Goal: Information Seeking & Learning: Learn about a topic

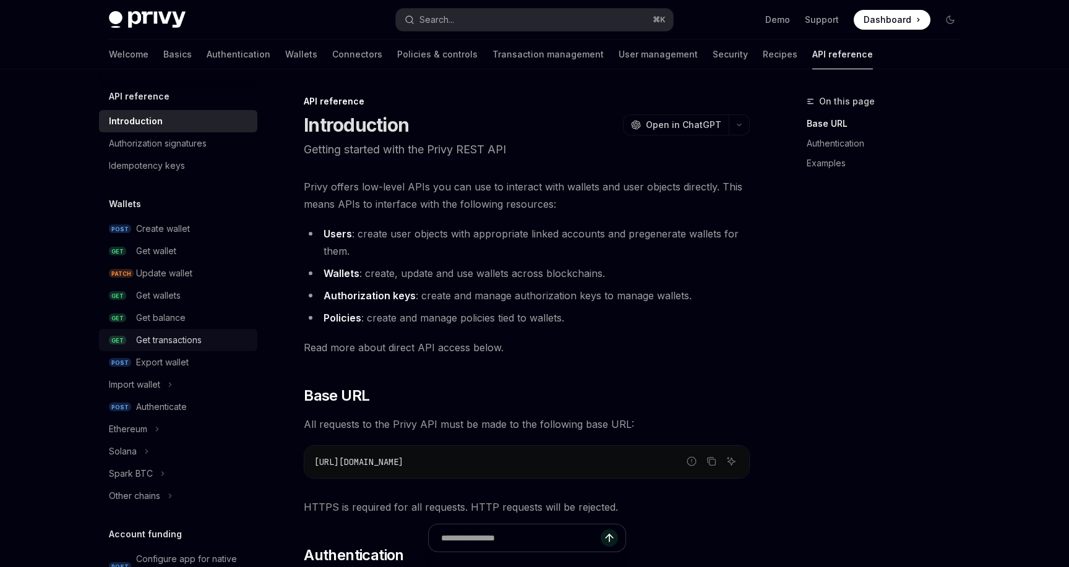
click at [171, 345] on div "Get transactions" at bounding box center [169, 340] width 66 height 15
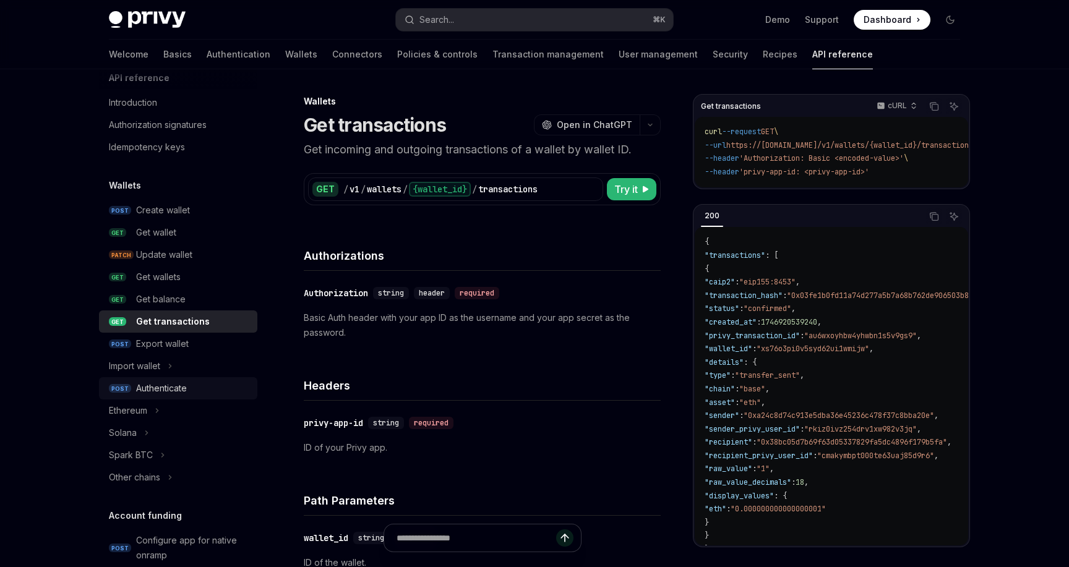
scroll to position [28, 0]
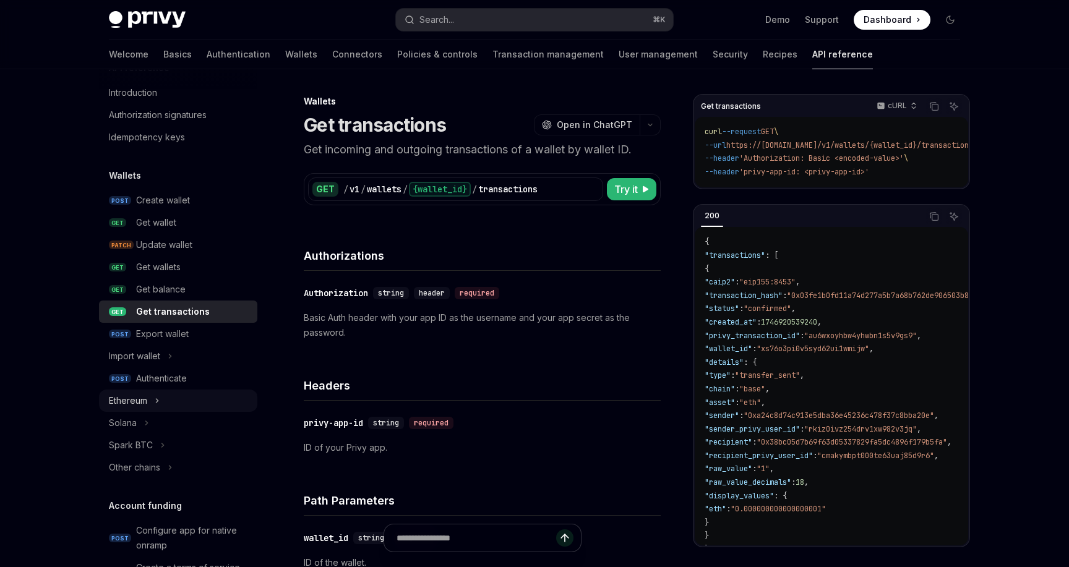
click at [123, 396] on div "Ethereum" at bounding box center [128, 400] width 38 height 15
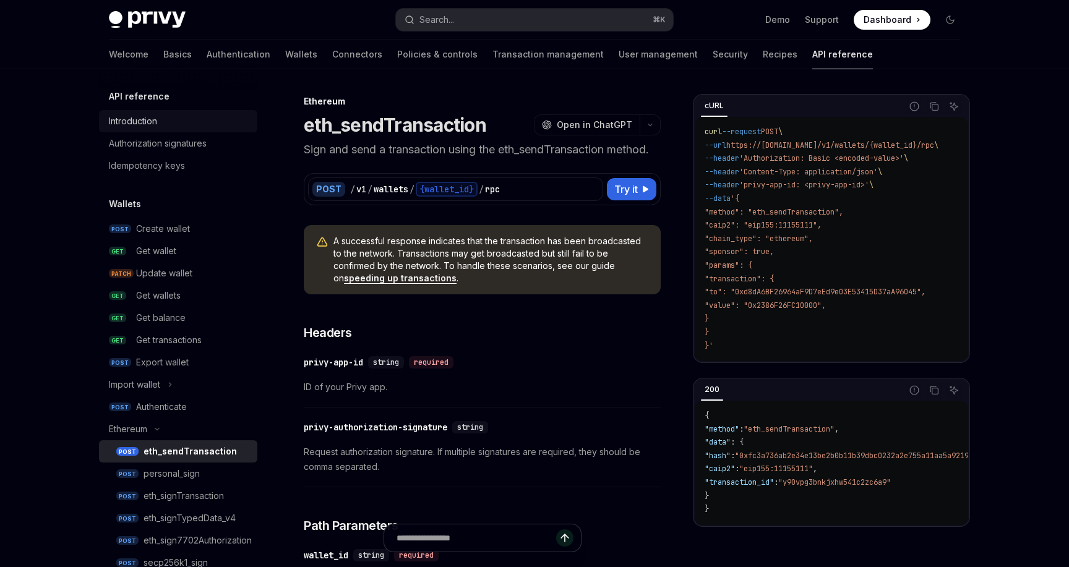
click at [153, 121] on div "Introduction" at bounding box center [133, 121] width 48 height 15
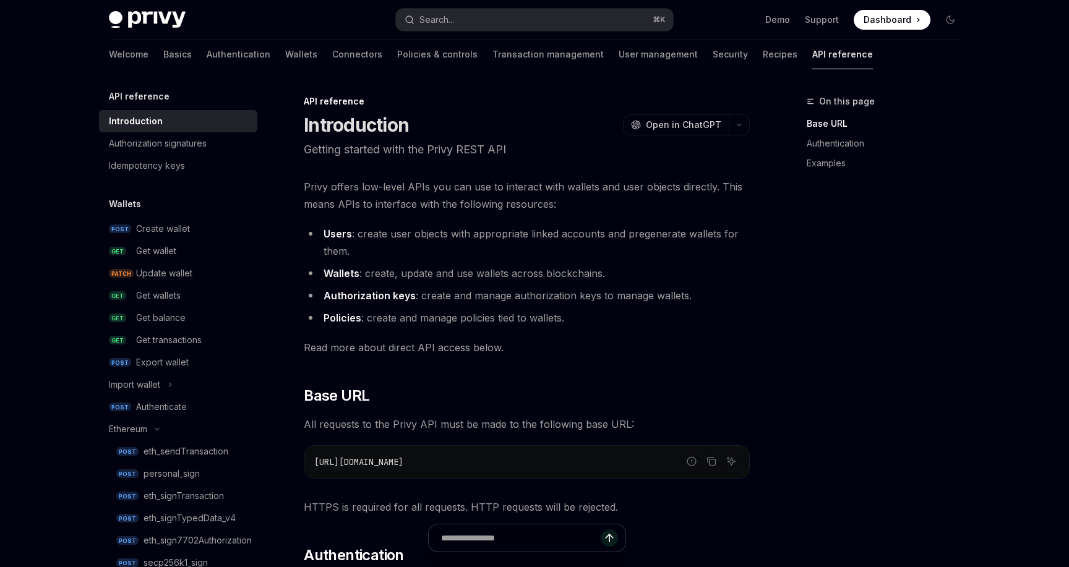
click at [173, 16] on img at bounding box center [147, 19] width 77 height 17
type textarea "*"
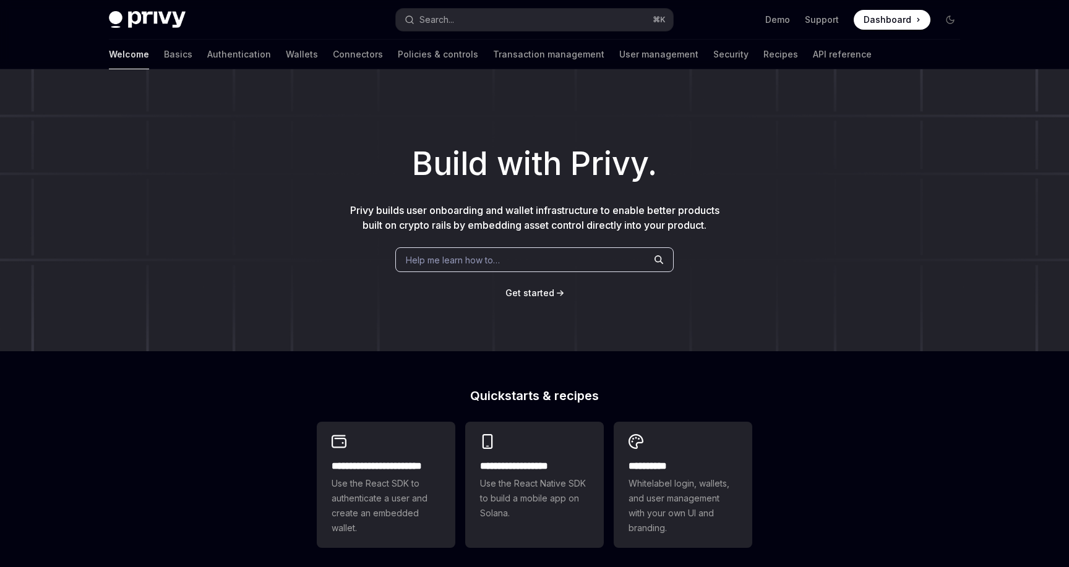
click at [361, 189] on div "Build with Privy. Privy builds user onboarding and wallet infrastructure to ena…" at bounding box center [534, 210] width 1069 height 282
click at [497, 57] on link "Transaction management" at bounding box center [548, 55] width 111 height 30
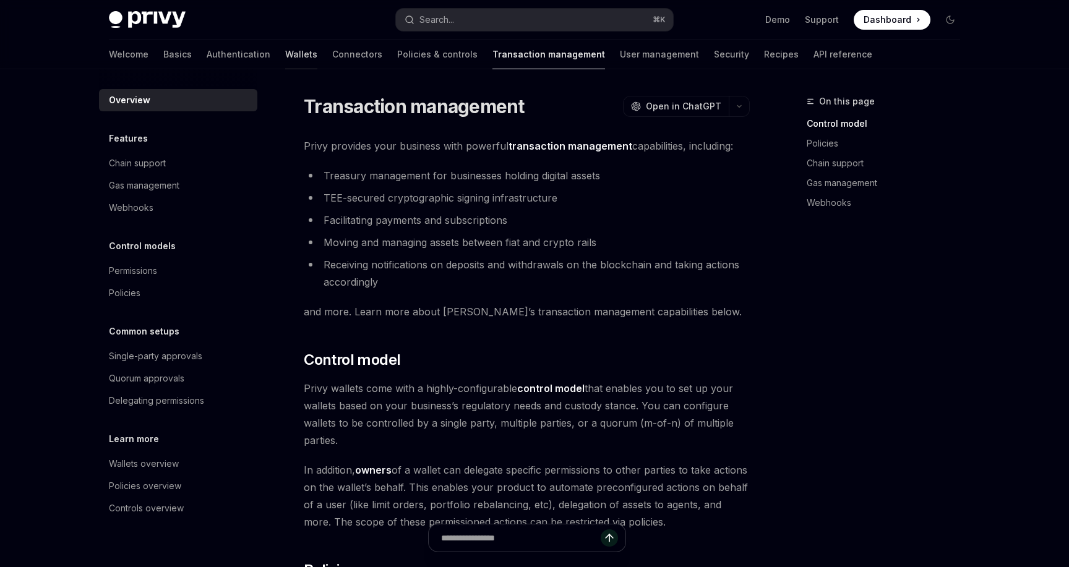
click at [285, 61] on link "Wallets" at bounding box center [301, 55] width 32 height 30
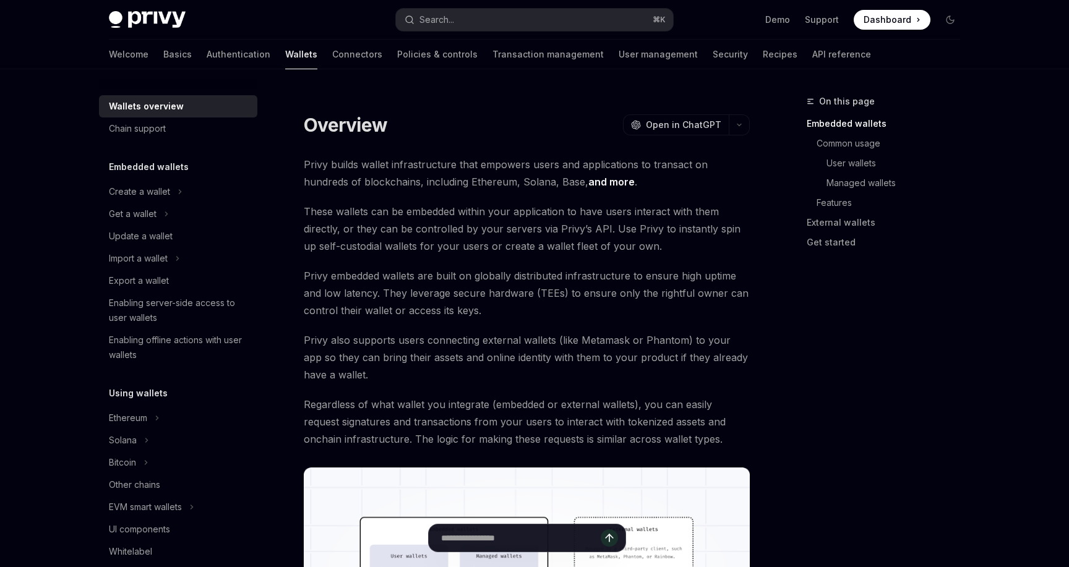
click at [156, 22] on img at bounding box center [147, 19] width 77 height 17
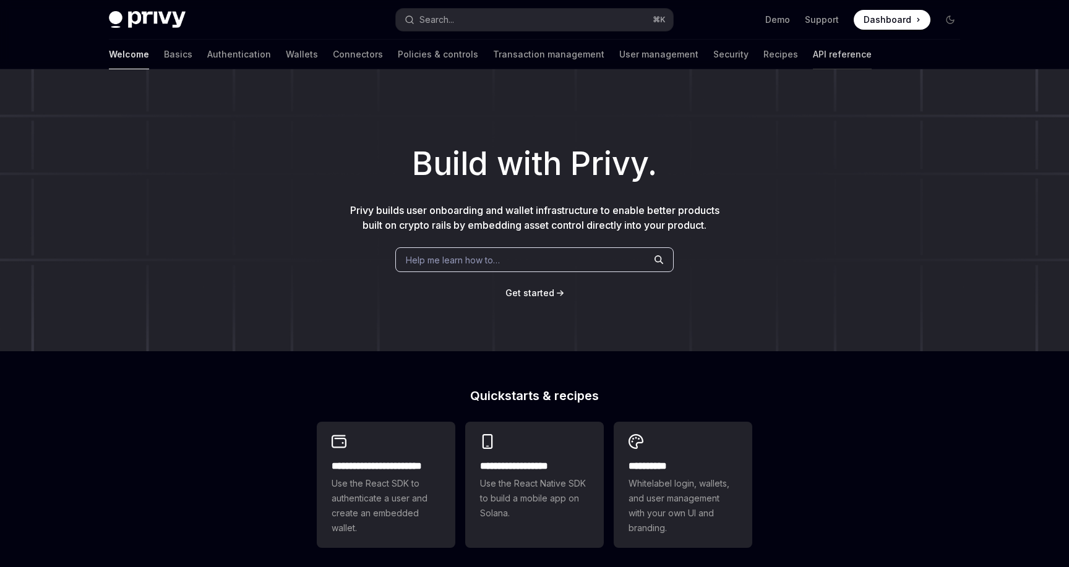
click at [813, 55] on link "API reference" at bounding box center [842, 55] width 59 height 30
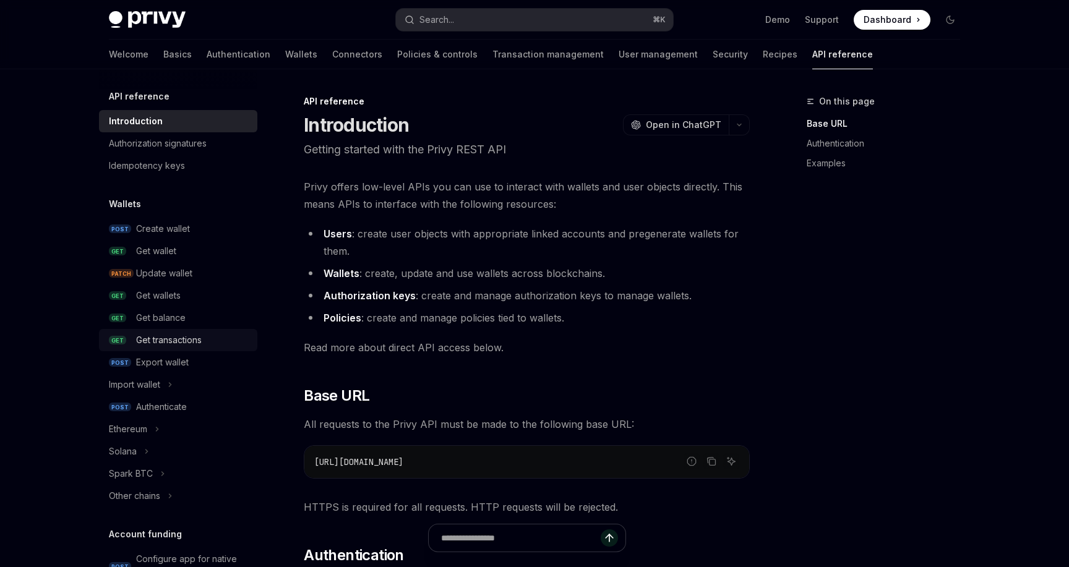
click at [168, 340] on div "Get transactions" at bounding box center [169, 340] width 66 height 15
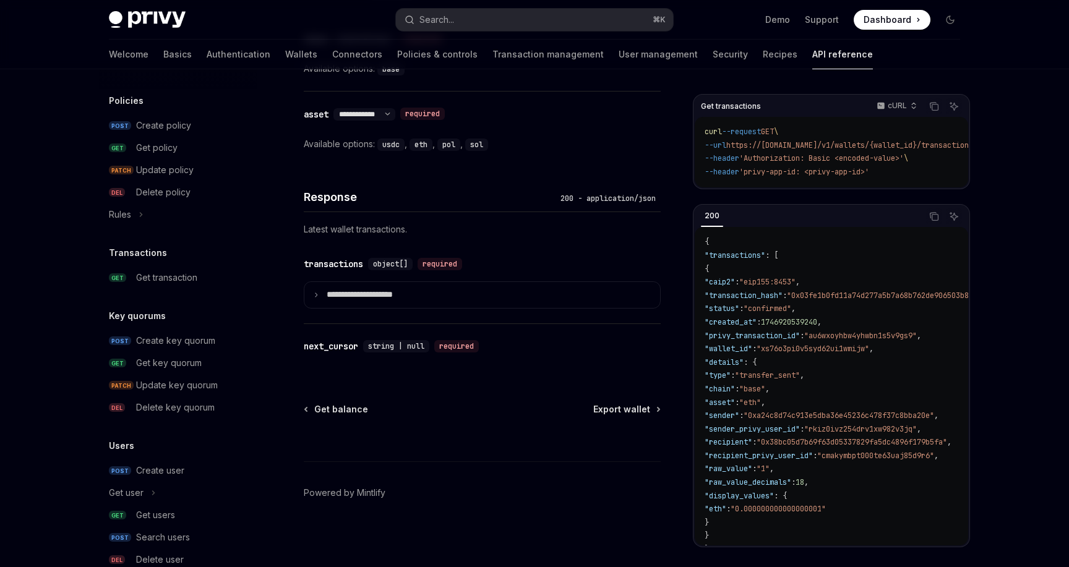
scroll to position [659, 0]
click at [197, 277] on div "Get transaction" at bounding box center [166, 278] width 61 height 15
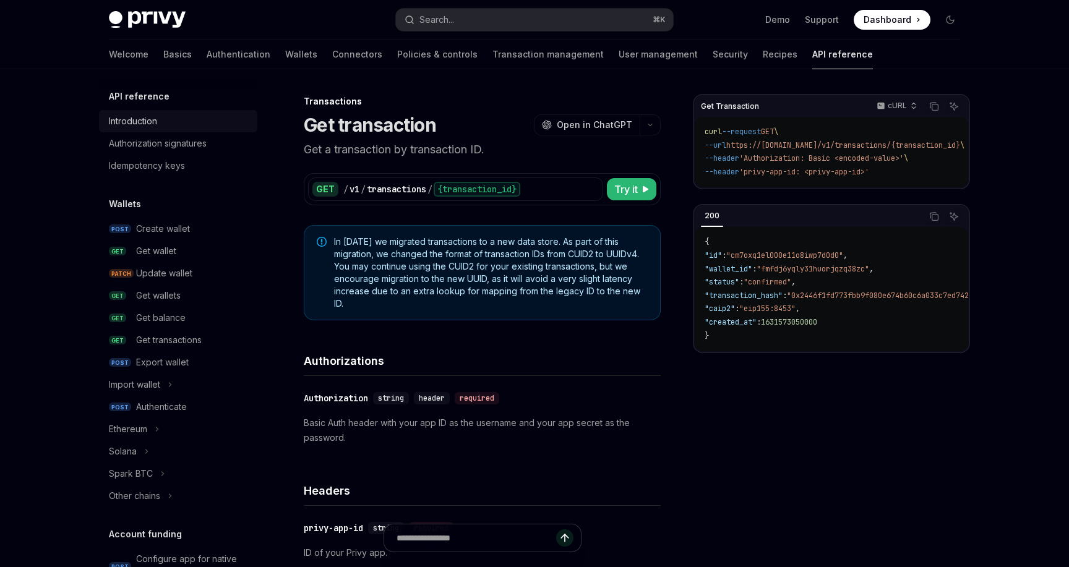
click at [169, 117] on div "Introduction" at bounding box center [179, 121] width 141 height 15
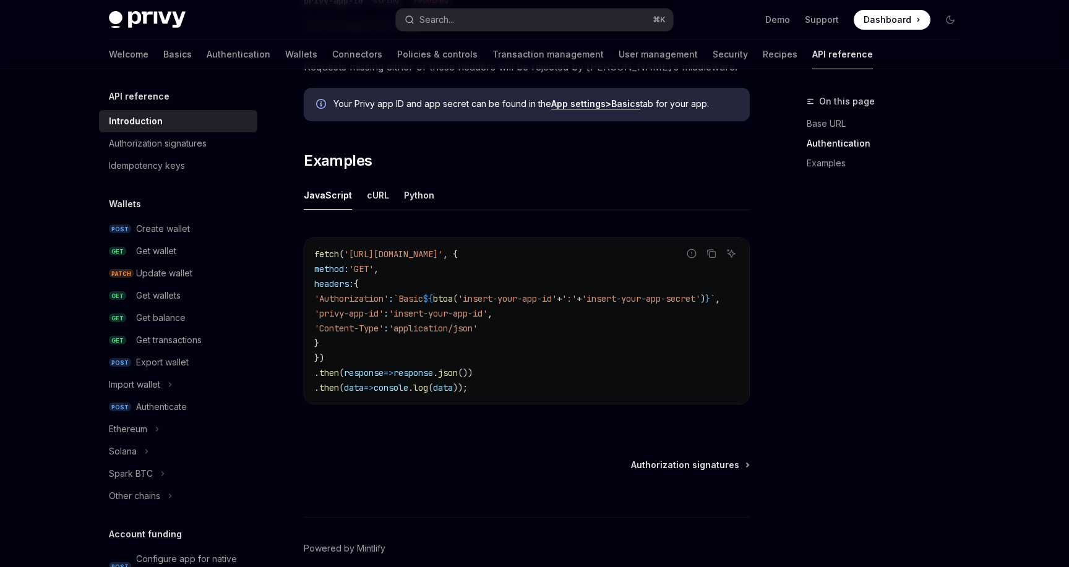
scroll to position [762, 0]
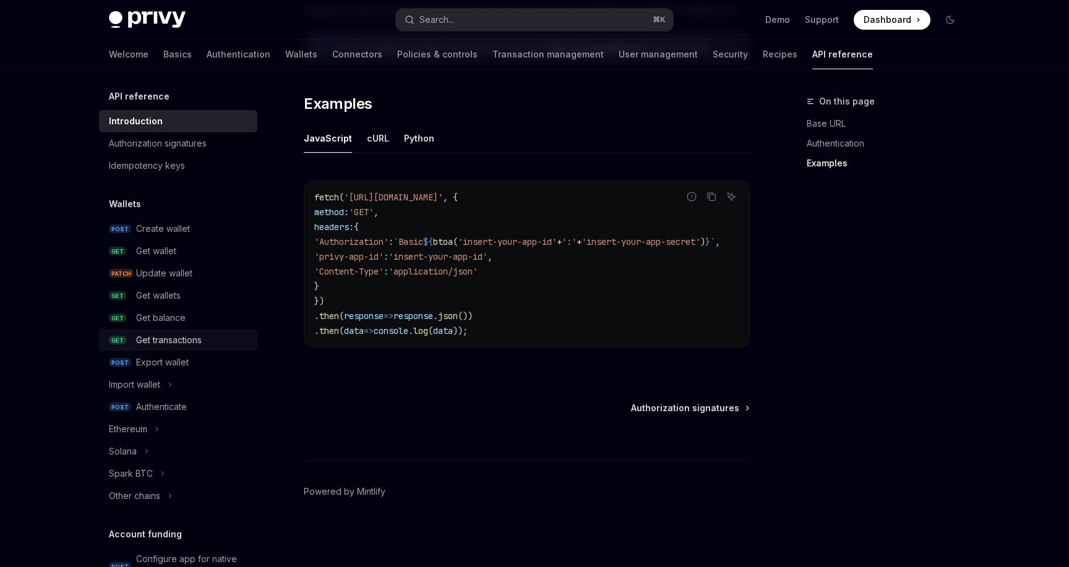
click at [168, 340] on div "Get transactions" at bounding box center [169, 340] width 66 height 15
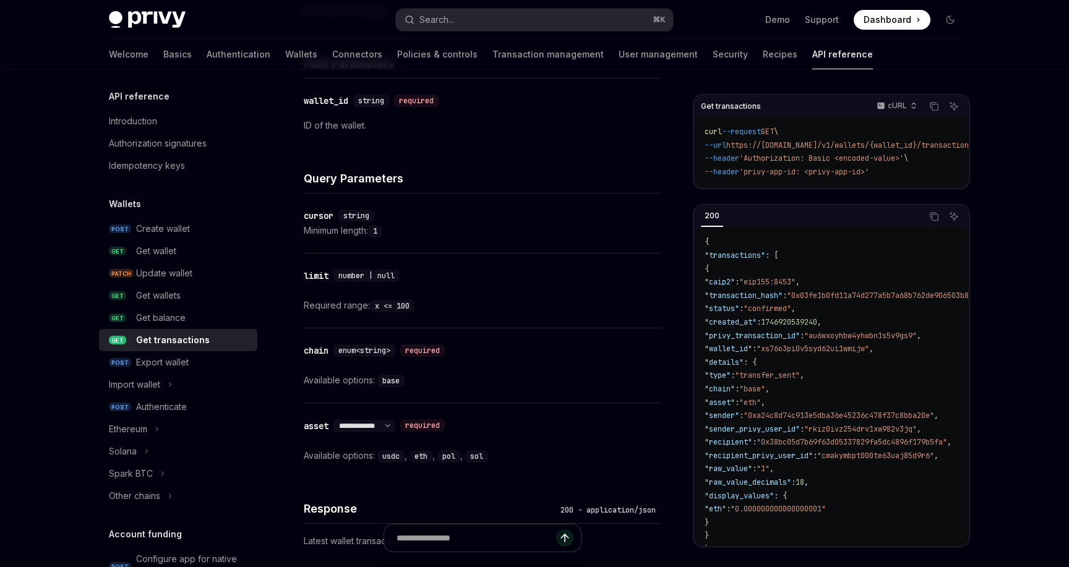
scroll to position [477, 0]
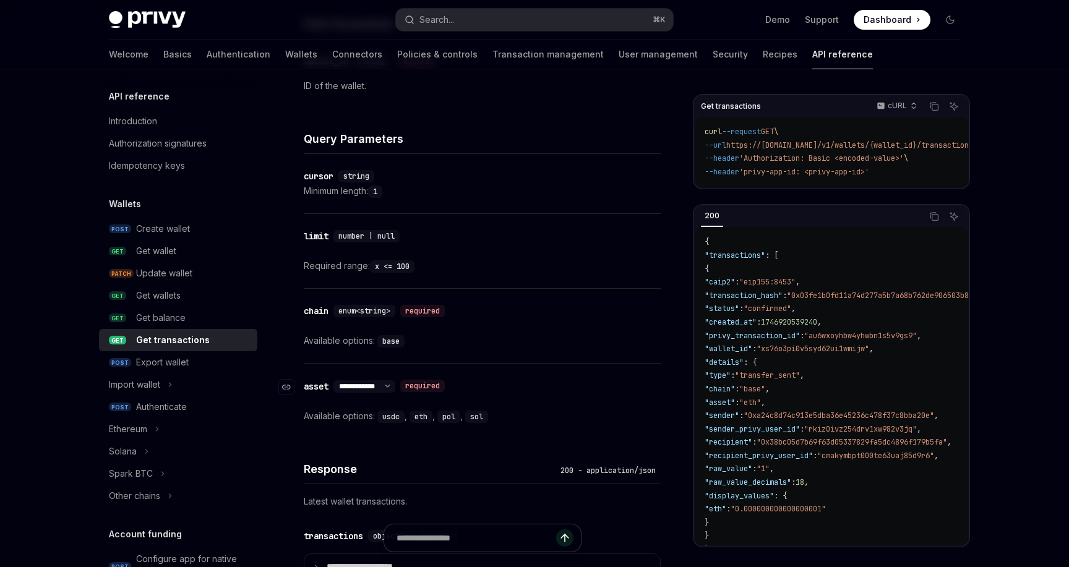
click at [385, 385] on select "**********" at bounding box center [364, 387] width 62 height 10
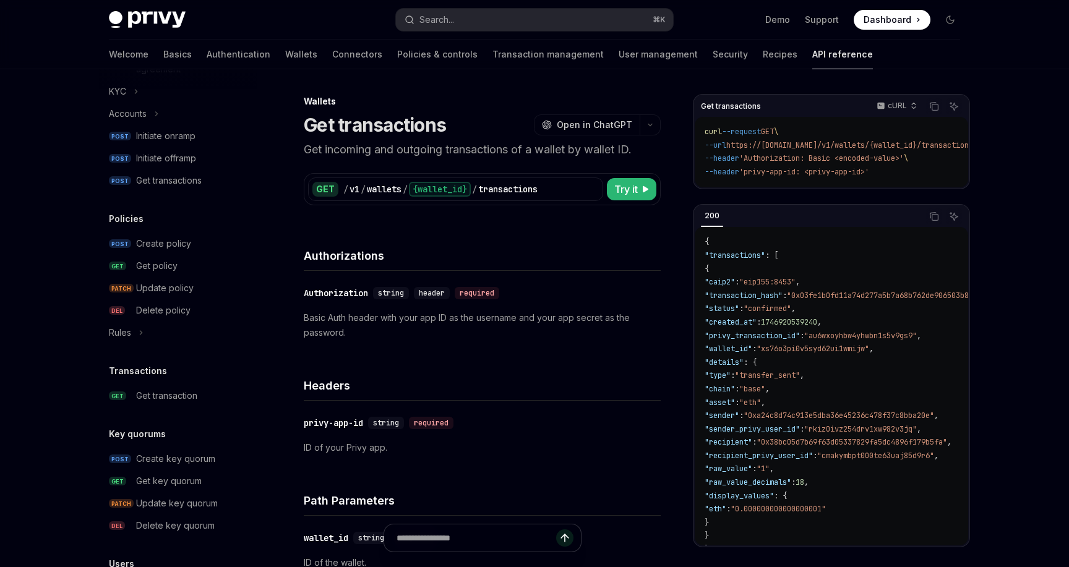
scroll to position [547, 0]
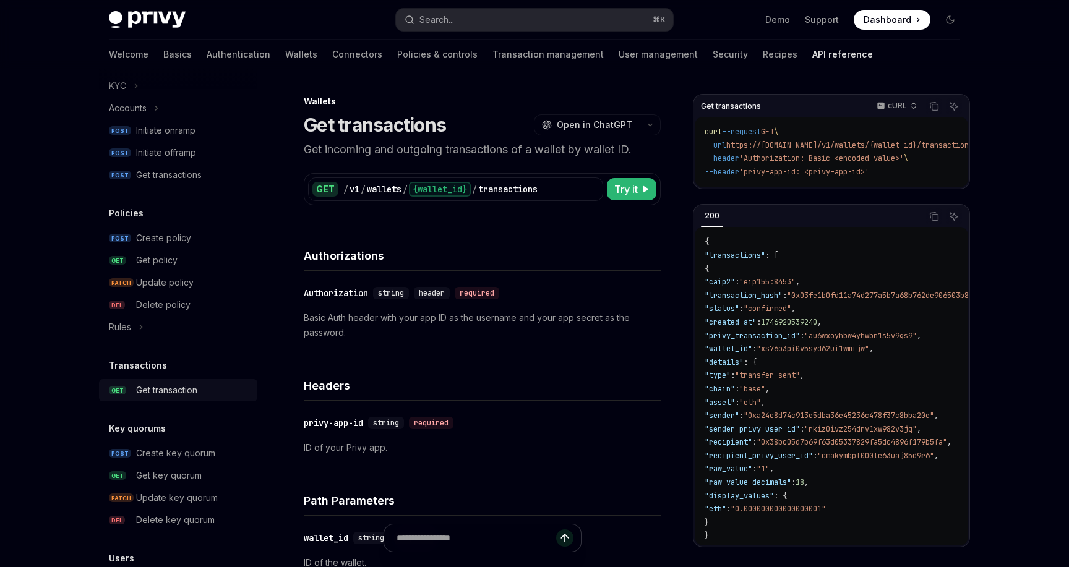
click at [154, 396] on div "Get transaction" at bounding box center [166, 390] width 61 height 15
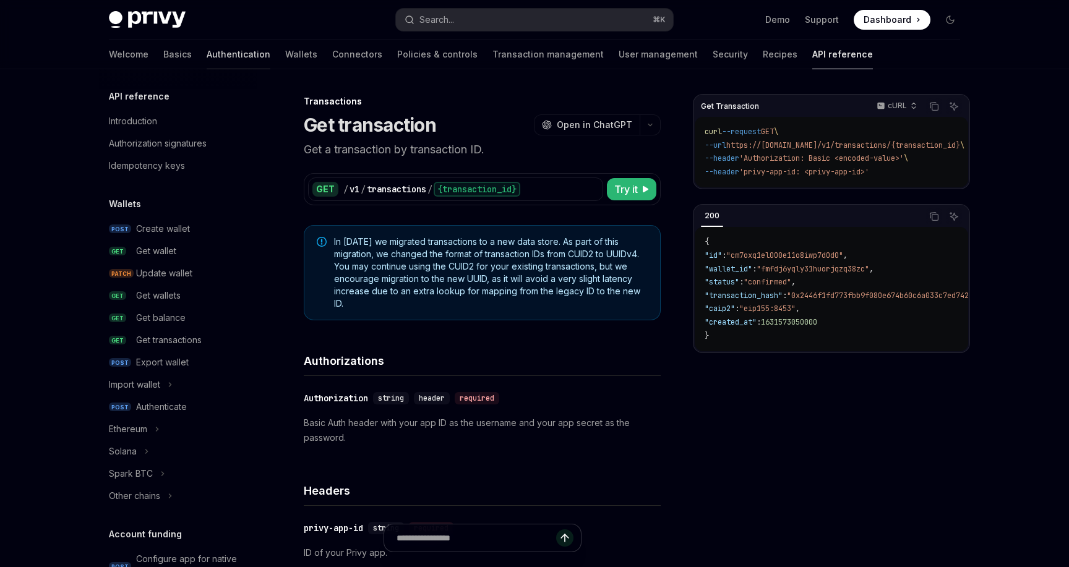
click at [207, 48] on link "Authentication" at bounding box center [239, 55] width 64 height 30
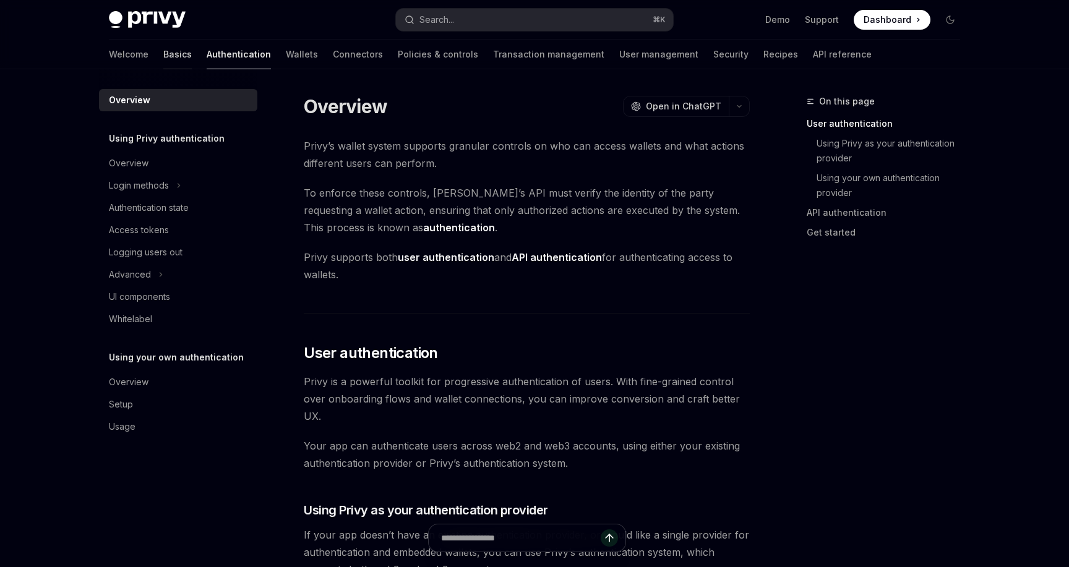
click at [163, 57] on link "Basics" at bounding box center [177, 55] width 28 height 30
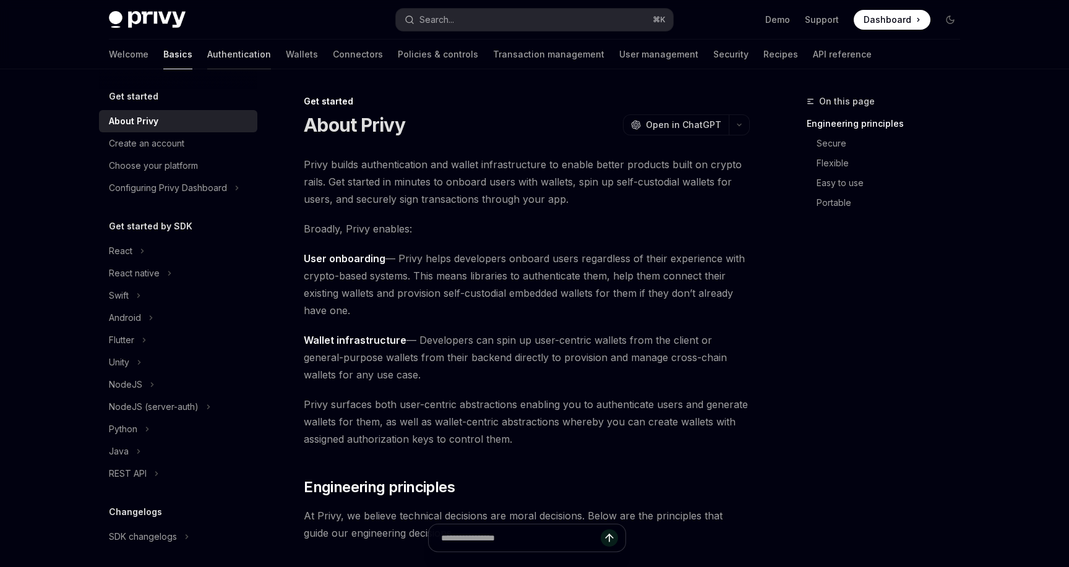
click at [207, 58] on link "Authentication" at bounding box center [239, 55] width 64 height 30
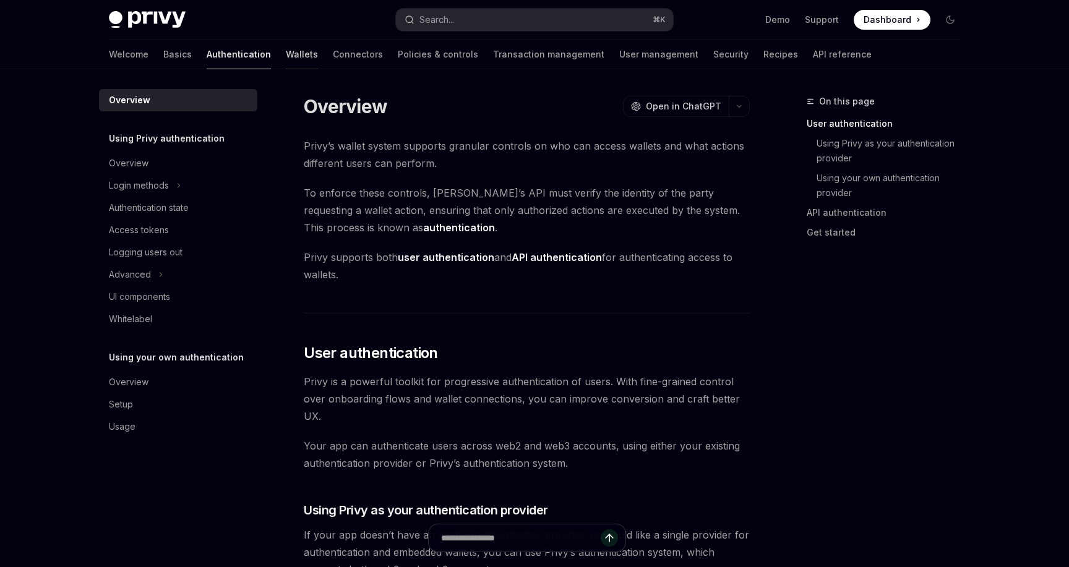
click at [286, 49] on link "Wallets" at bounding box center [302, 55] width 32 height 30
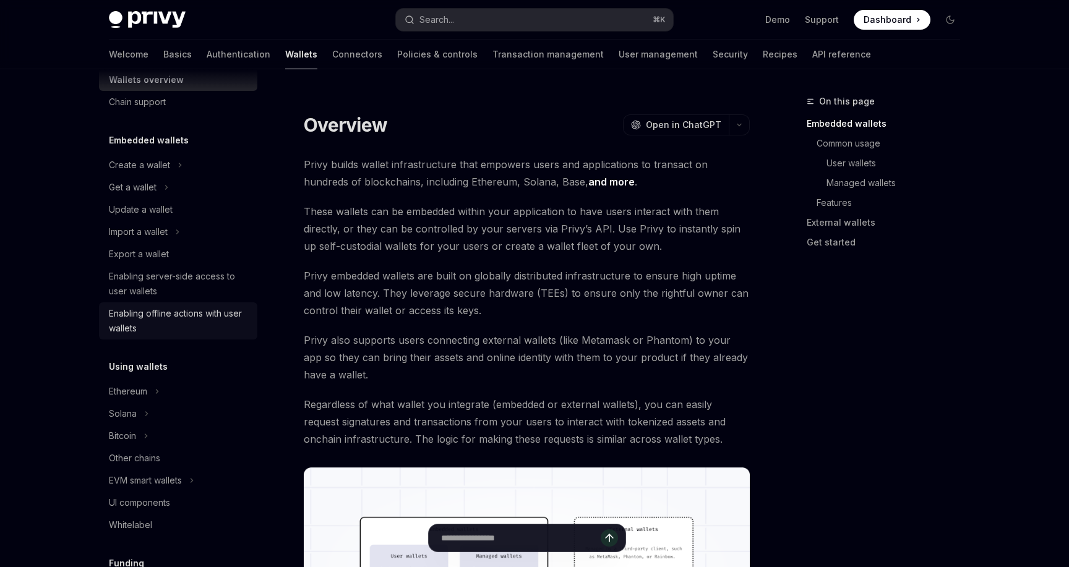
scroll to position [36, 0]
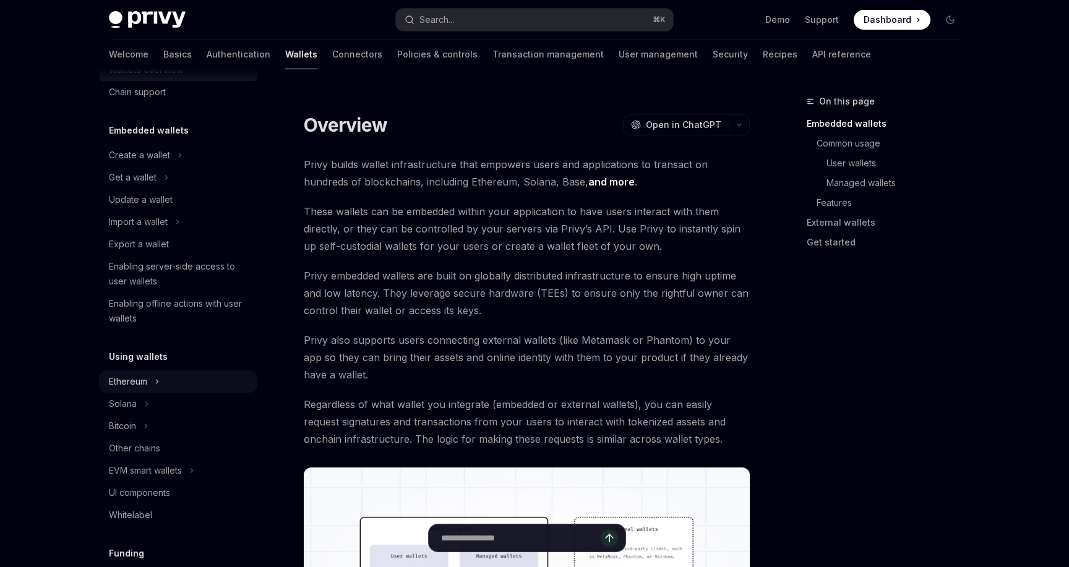
click at [160, 379] on icon "Toggle Ethereum section" at bounding box center [157, 381] width 5 height 15
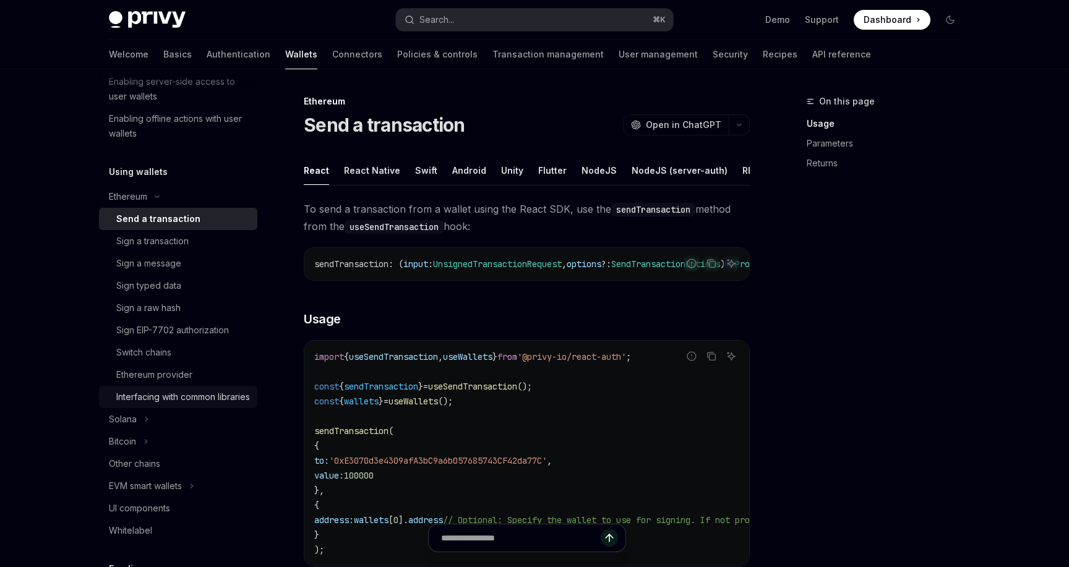
scroll to position [223, 0]
click at [513, 50] on link "Transaction management" at bounding box center [547, 55] width 111 height 30
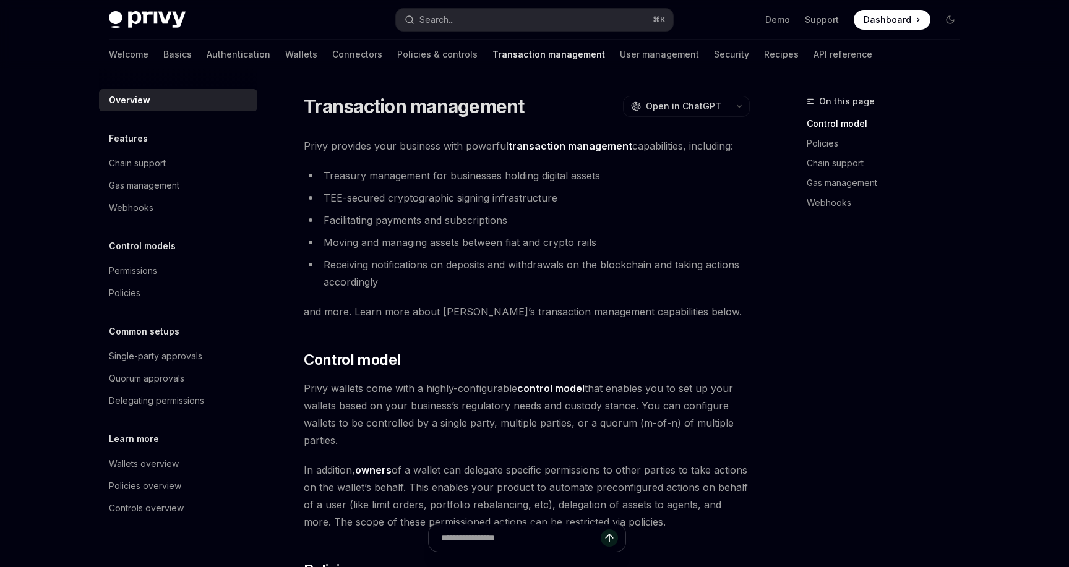
type textarea "*"
